Goal: Navigation & Orientation: Find specific page/section

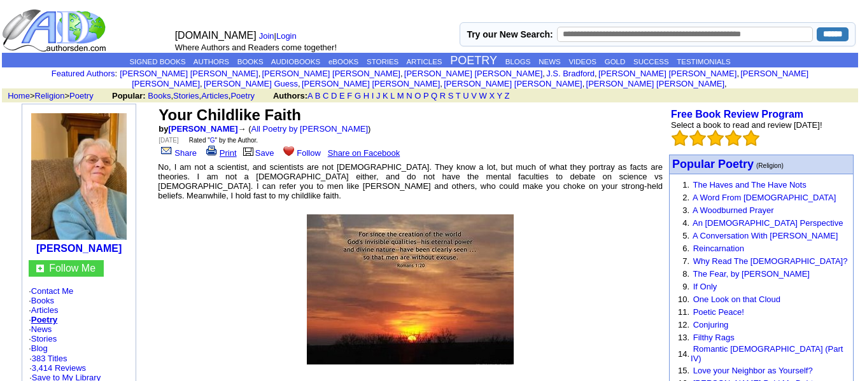
click at [222, 148] on link "Print" at bounding box center [220, 153] width 33 height 10
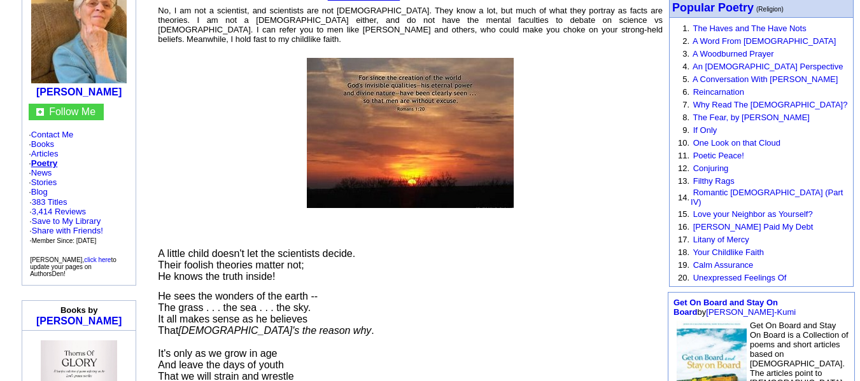
scroll to position [191, 0]
